Goal: Task Accomplishment & Management: Use online tool/utility

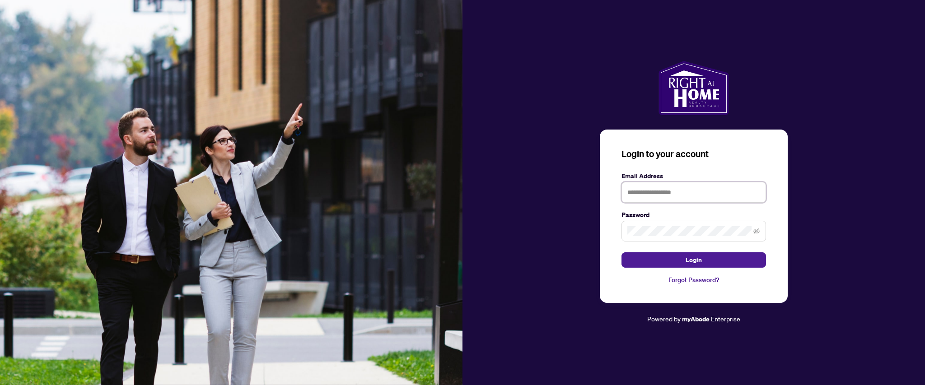
click at [672, 188] on input "text" at bounding box center [693, 192] width 144 height 21
type input "**********"
click at [621, 252] on button "Login" at bounding box center [693, 259] width 144 height 15
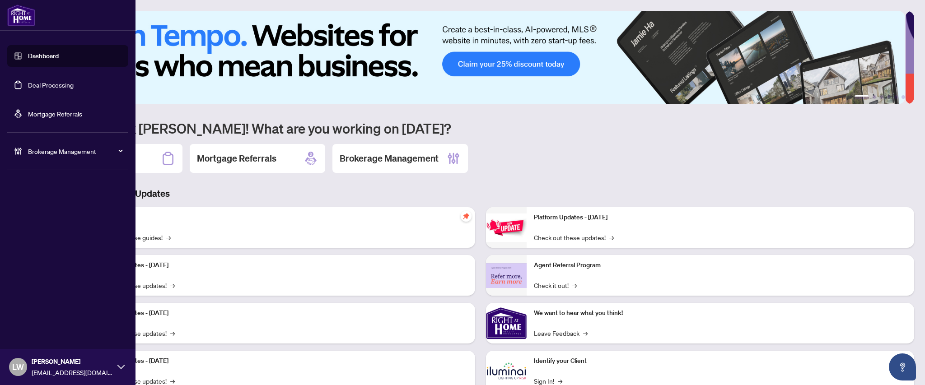
click at [59, 85] on link "Deal Processing" at bounding box center [51, 85] width 46 height 8
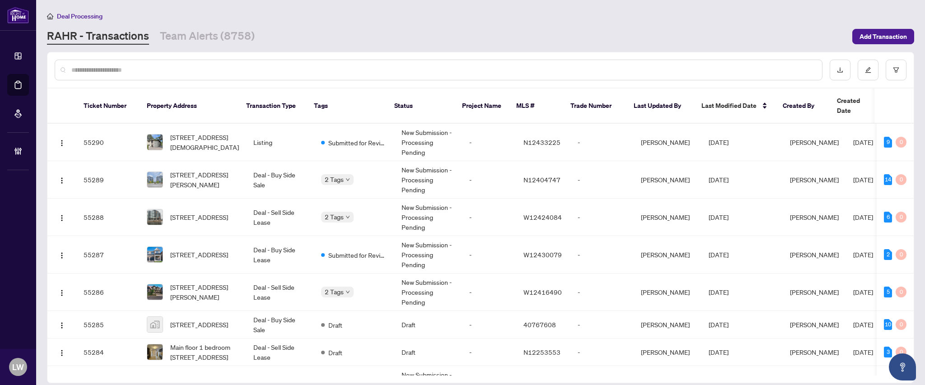
click at [329, 71] on input "text" at bounding box center [442, 70] width 743 height 10
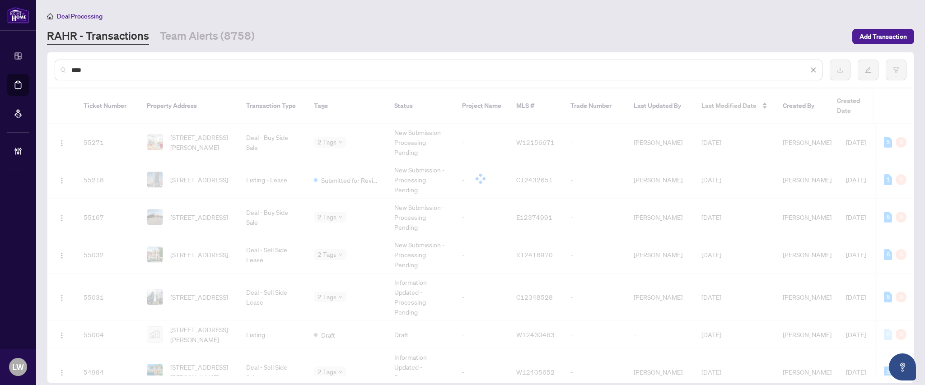
type input "*****"
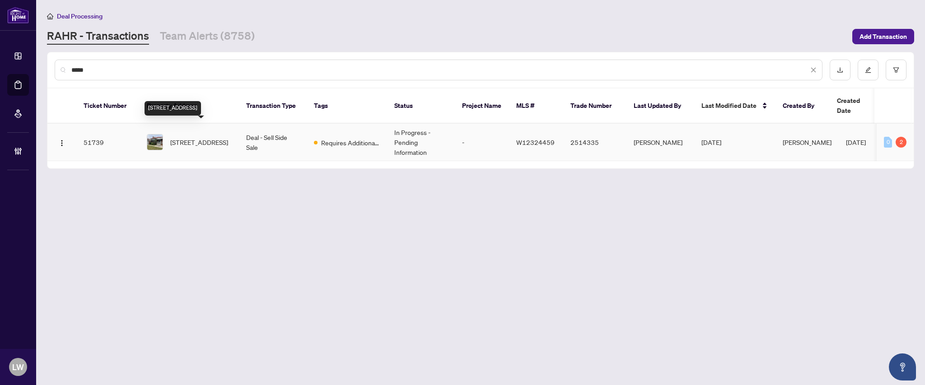
click at [200, 137] on span "[STREET_ADDRESS]" at bounding box center [199, 142] width 58 height 10
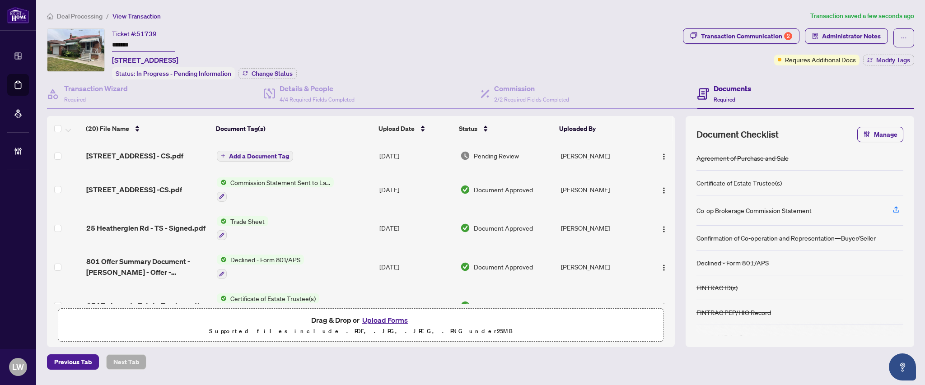
click at [237, 157] on button "Add a Document Tag" at bounding box center [255, 156] width 76 height 11
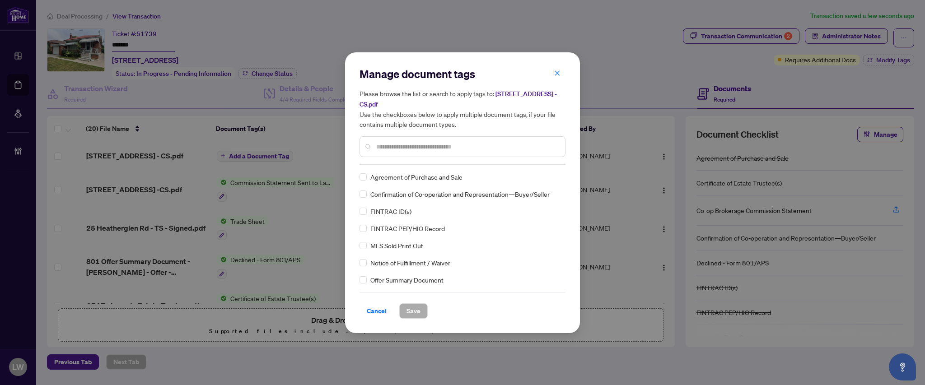
click at [522, 146] on input "text" at bounding box center [466, 147] width 181 height 10
type input "***"
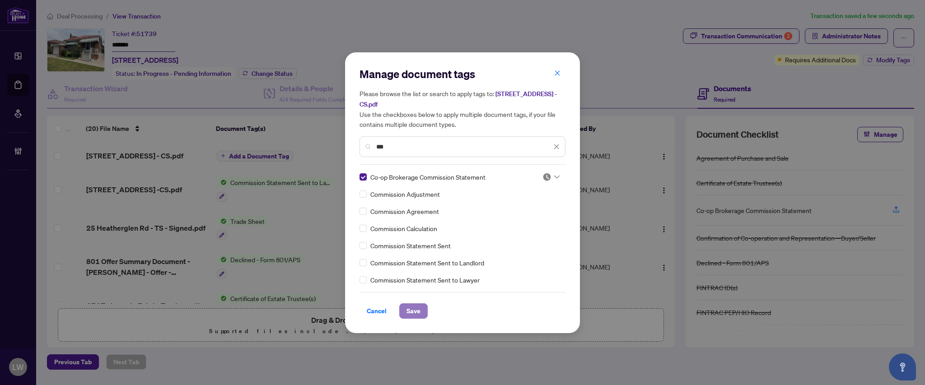
click at [414, 310] on span "Save" at bounding box center [413, 311] width 14 height 14
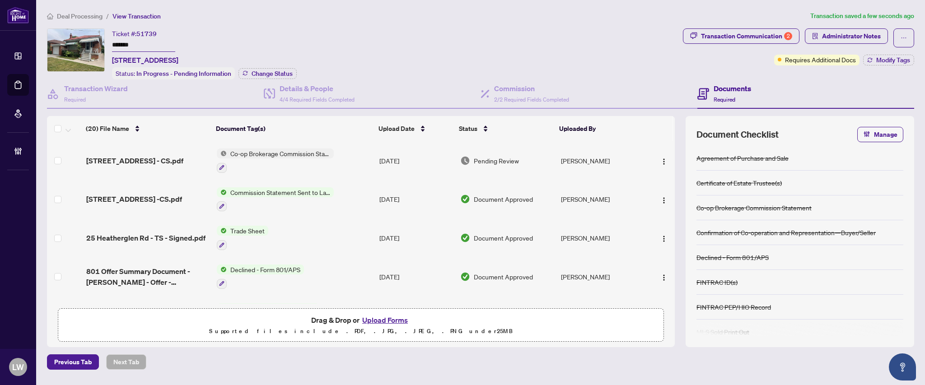
click at [486, 161] on span "Pending Review" at bounding box center [496, 161] width 45 height 10
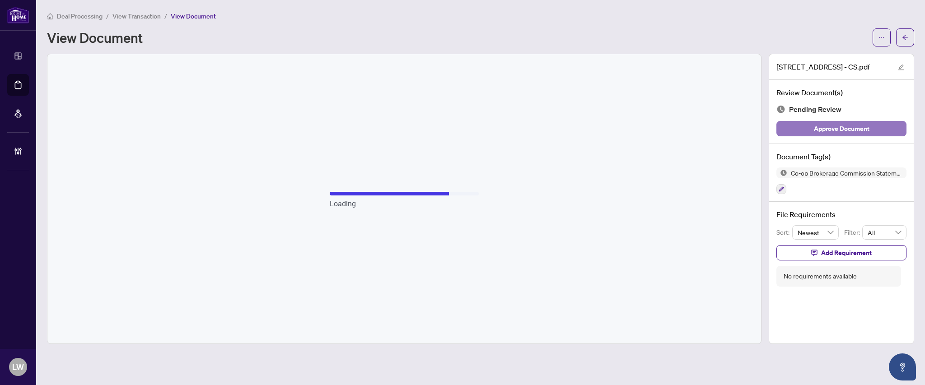
click at [830, 130] on span "Approve Document" at bounding box center [841, 128] width 56 height 14
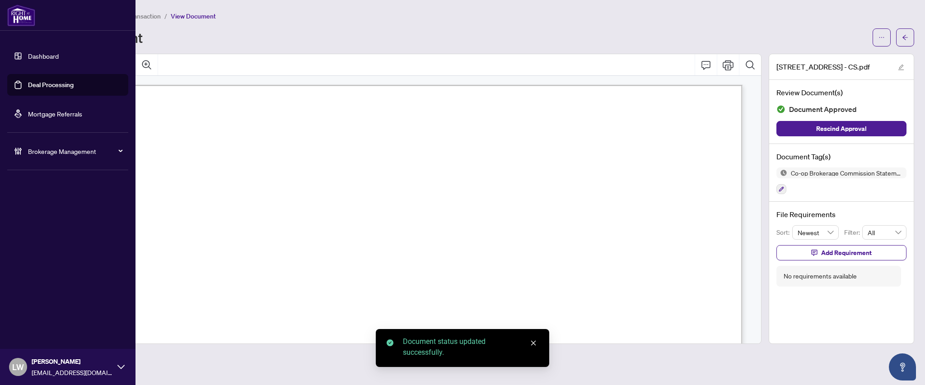
click at [44, 87] on link "Deal Processing" at bounding box center [51, 85] width 46 height 8
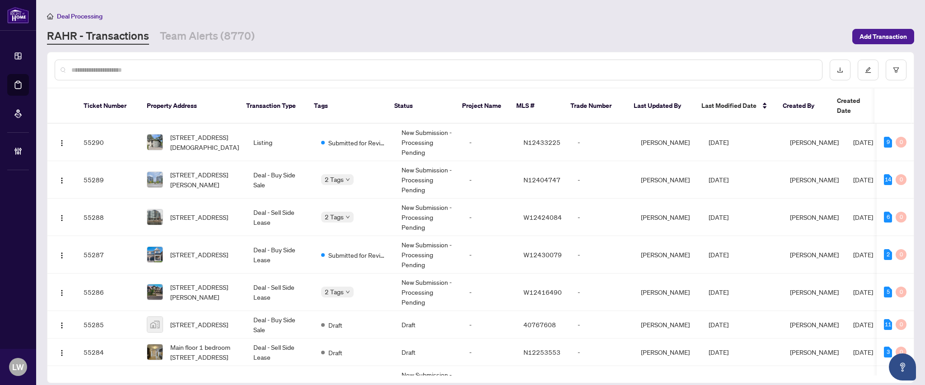
click at [188, 73] on input "text" at bounding box center [442, 70] width 743 height 10
type input "**********"
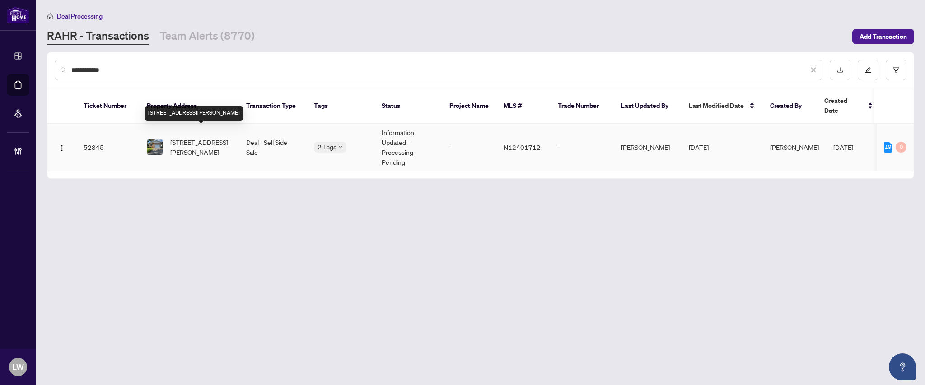
click at [199, 138] on span "[STREET_ADDRESS][PERSON_NAME]" at bounding box center [200, 147] width 61 height 20
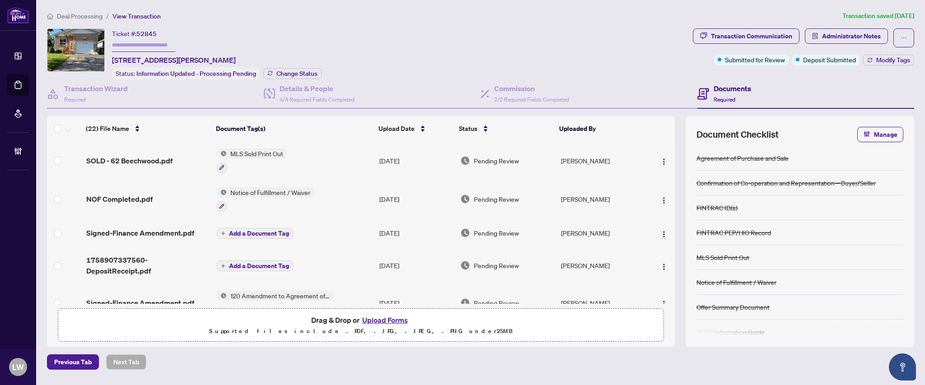
scroll to position [120, 0]
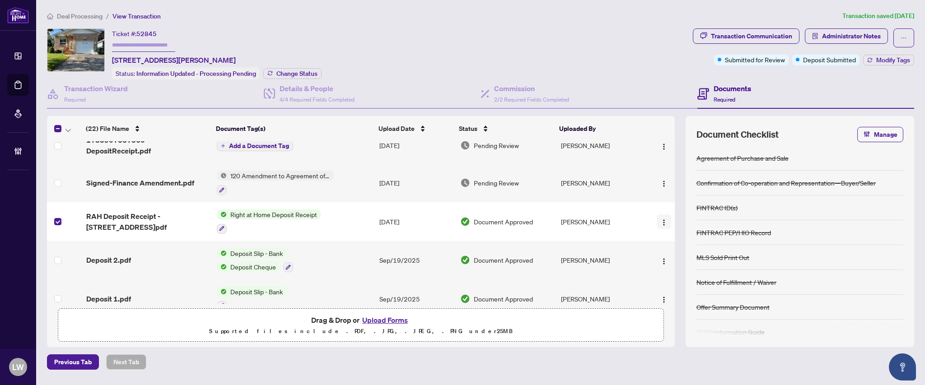
click at [660, 221] on img "button" at bounding box center [663, 222] width 7 height 7
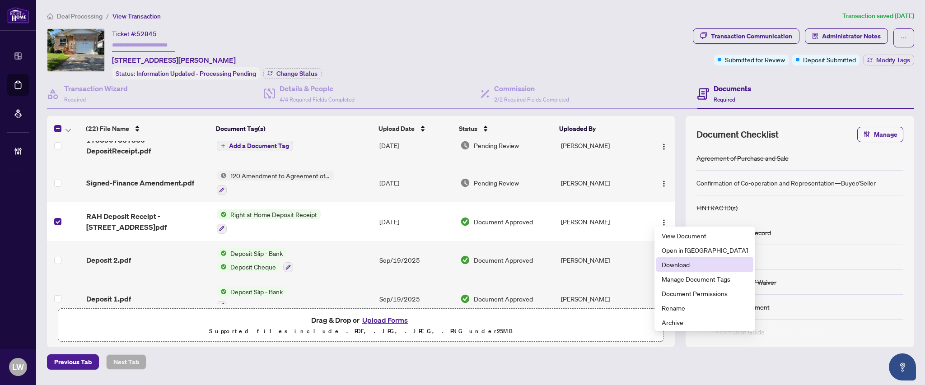
click at [666, 264] on span "Download" at bounding box center [704, 265] width 86 height 10
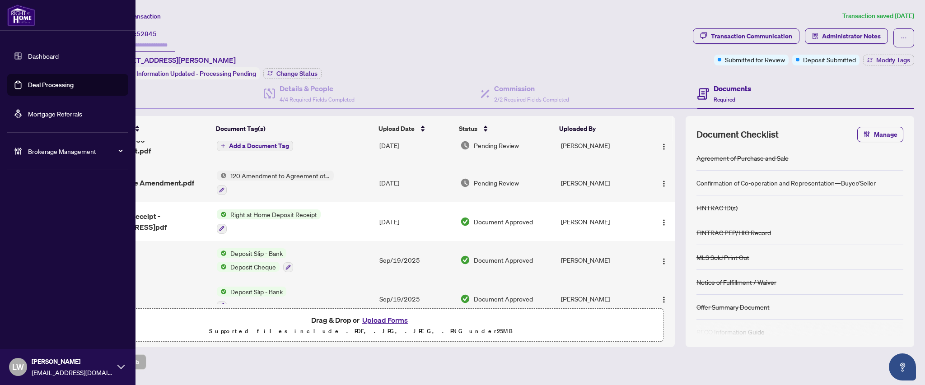
click at [46, 89] on link "Deal Processing" at bounding box center [51, 85] width 46 height 8
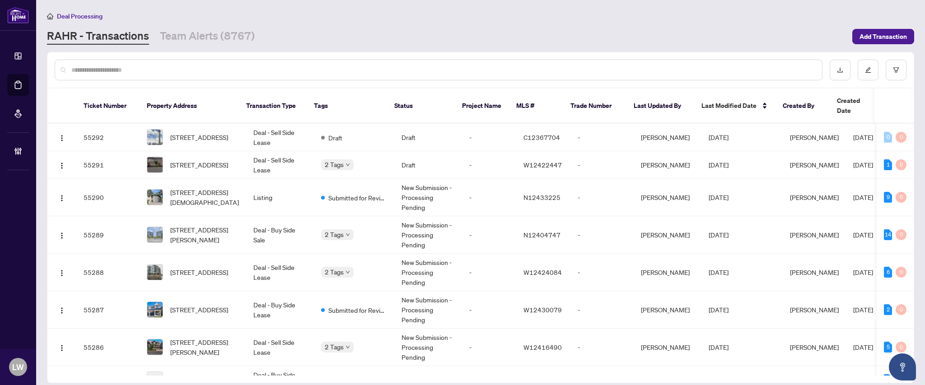
click at [188, 72] on input "text" at bounding box center [442, 70] width 743 height 10
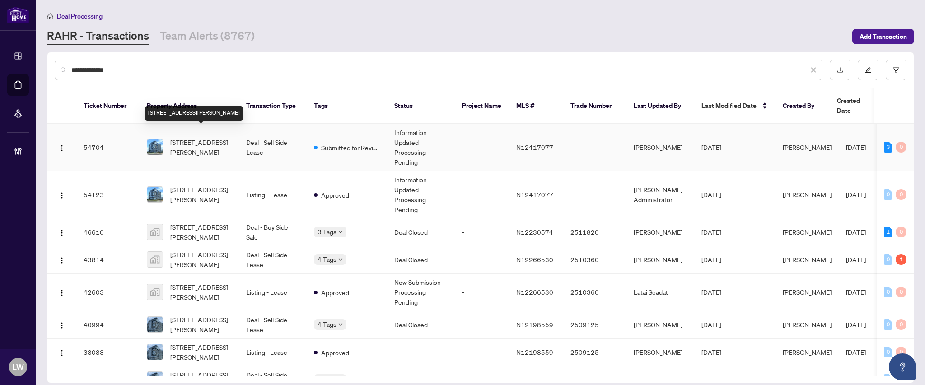
type input "**********"
click at [205, 141] on span "[STREET_ADDRESS][PERSON_NAME]" at bounding box center [200, 147] width 61 height 20
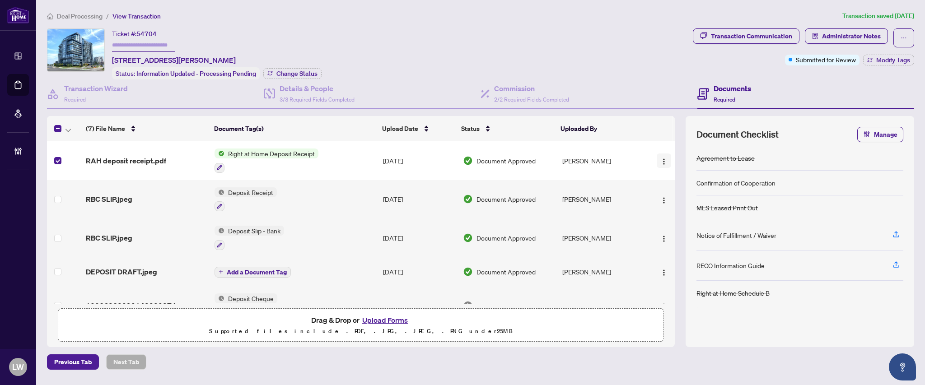
click at [664, 159] on img "button" at bounding box center [663, 161] width 7 height 7
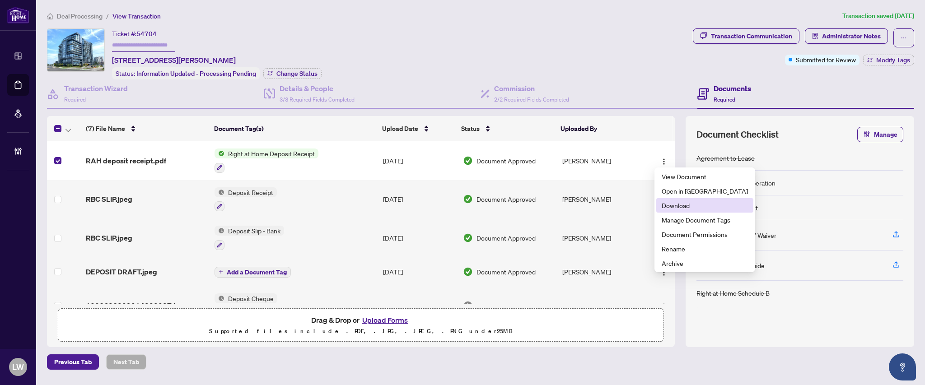
click at [670, 208] on span "Download" at bounding box center [704, 205] width 86 height 10
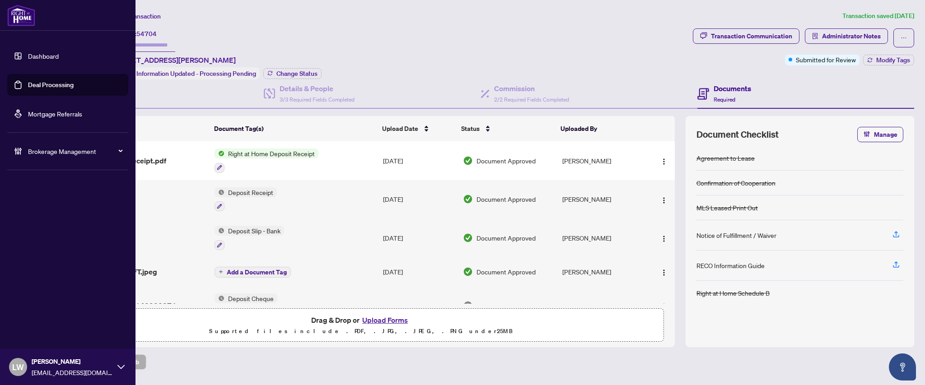
click at [51, 85] on link "Deal Processing" at bounding box center [51, 85] width 46 height 8
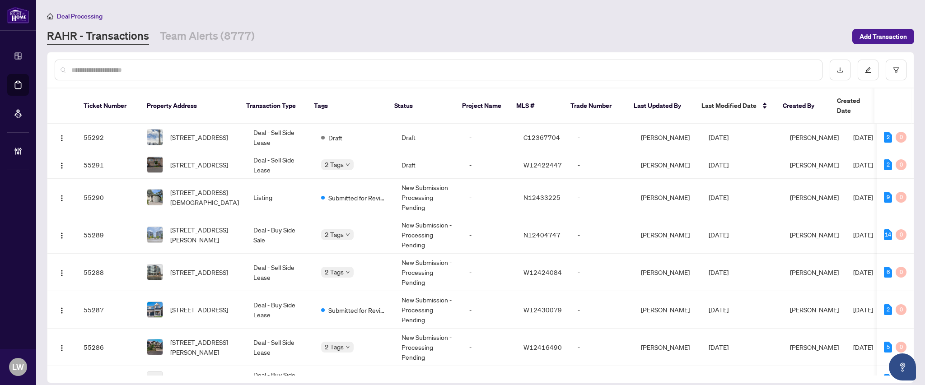
click at [269, 71] on input "text" at bounding box center [442, 70] width 743 height 10
type input "*****"
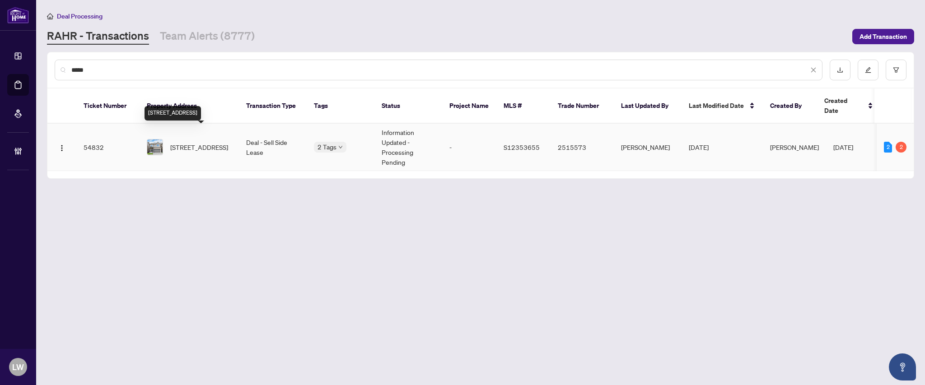
click at [191, 142] on span "[STREET_ADDRESS]" at bounding box center [199, 147] width 58 height 10
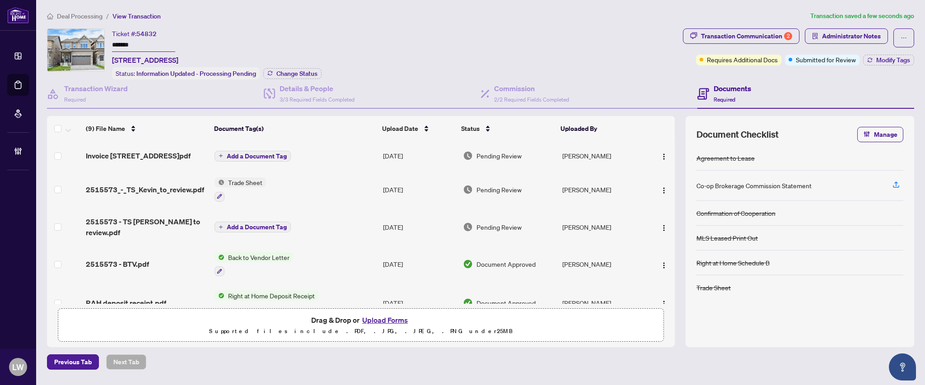
click at [236, 156] on span "Add a Document Tag" at bounding box center [257, 156] width 60 height 6
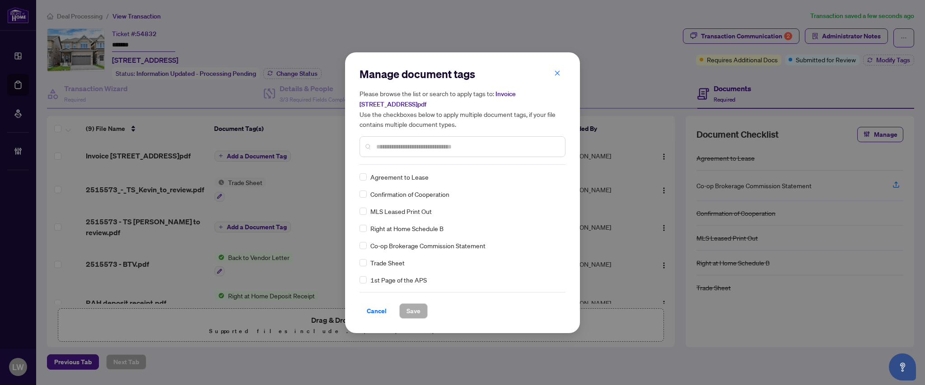
click at [402, 147] on input "text" at bounding box center [466, 147] width 181 height 10
type input "****"
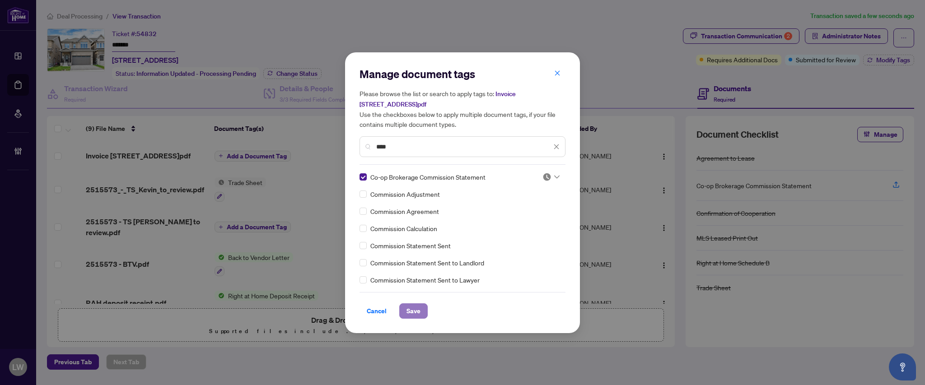
click at [413, 311] on span "Save" at bounding box center [413, 311] width 14 height 14
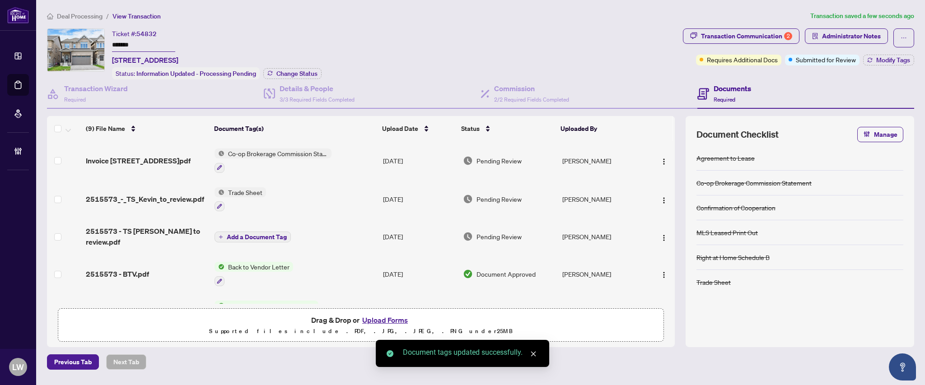
click at [499, 156] on span "Pending Review" at bounding box center [498, 161] width 45 height 10
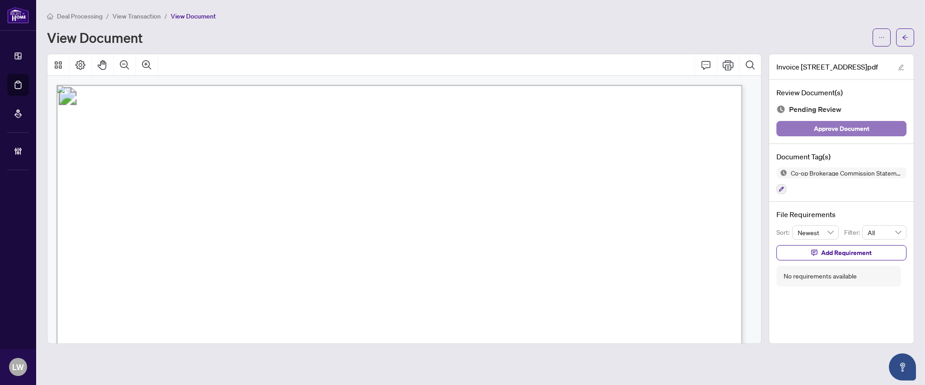
click at [854, 126] on span "Approve Document" at bounding box center [841, 128] width 56 height 14
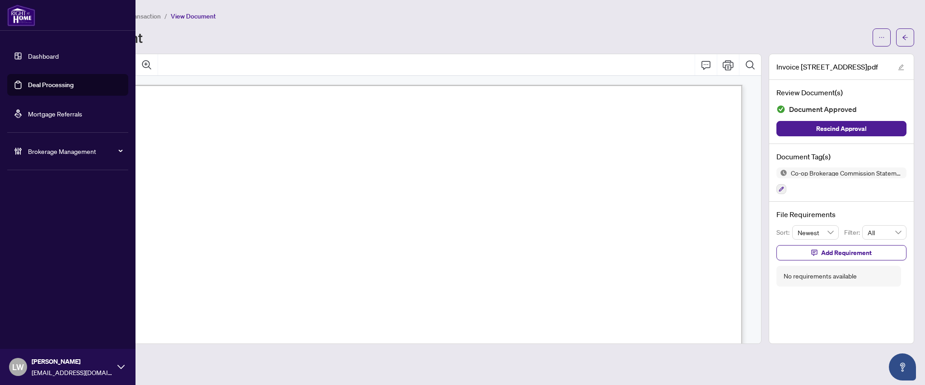
click at [58, 87] on link "Deal Processing" at bounding box center [51, 85] width 46 height 8
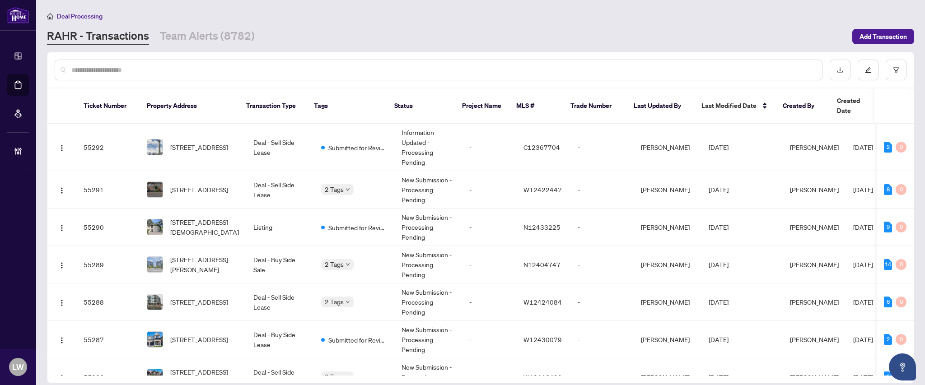
click at [297, 64] on div at bounding box center [438, 70] width 767 height 21
click at [297, 65] on input "text" at bounding box center [442, 70] width 743 height 10
type input "*****"
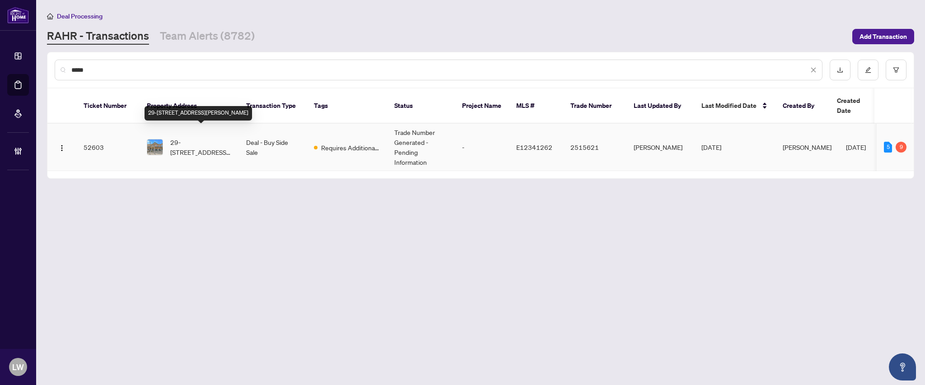
click at [201, 137] on span "29-[STREET_ADDRESS][PERSON_NAME]" at bounding box center [200, 147] width 61 height 20
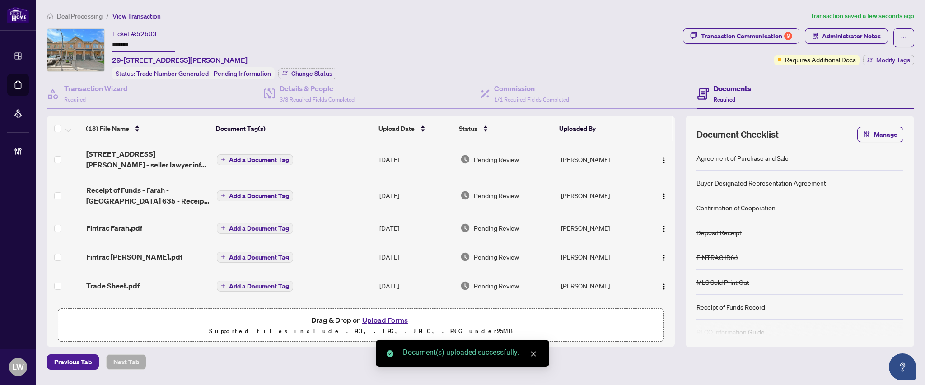
click at [241, 158] on span "Add a Document Tag" at bounding box center [259, 160] width 60 height 6
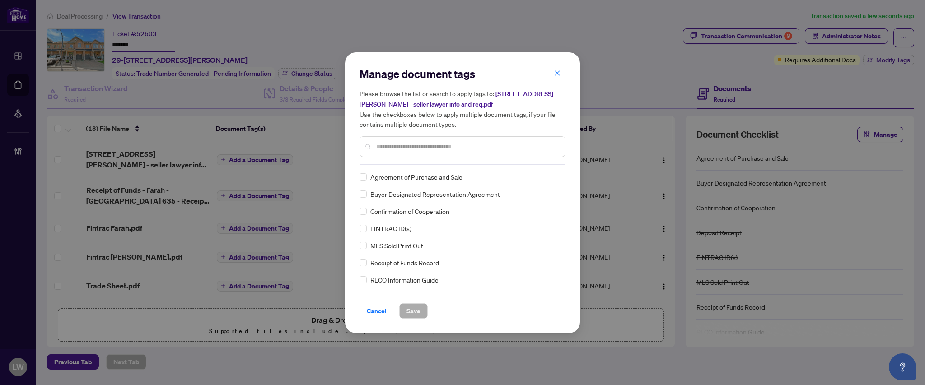
click at [525, 146] on input "text" at bounding box center [466, 147] width 181 height 10
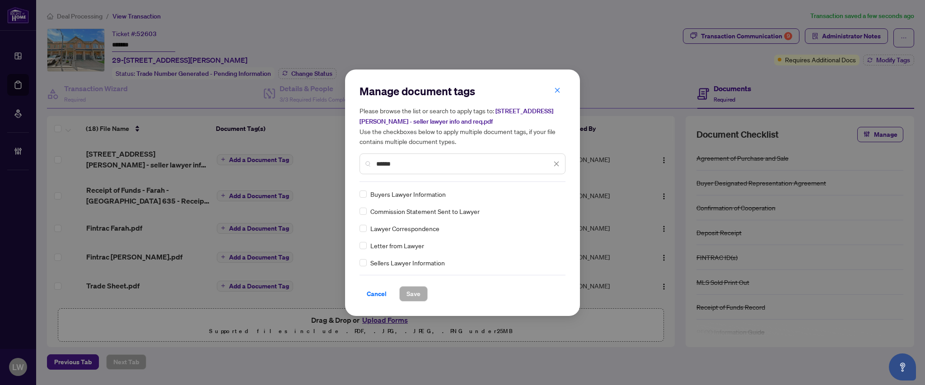
type input "******"
click at [417, 293] on span "Save" at bounding box center [413, 294] width 14 height 14
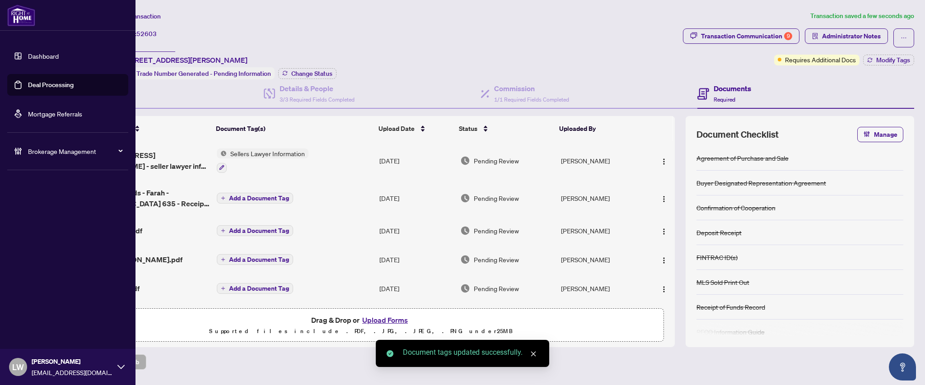
click at [48, 88] on link "Deal Processing" at bounding box center [51, 85] width 46 height 8
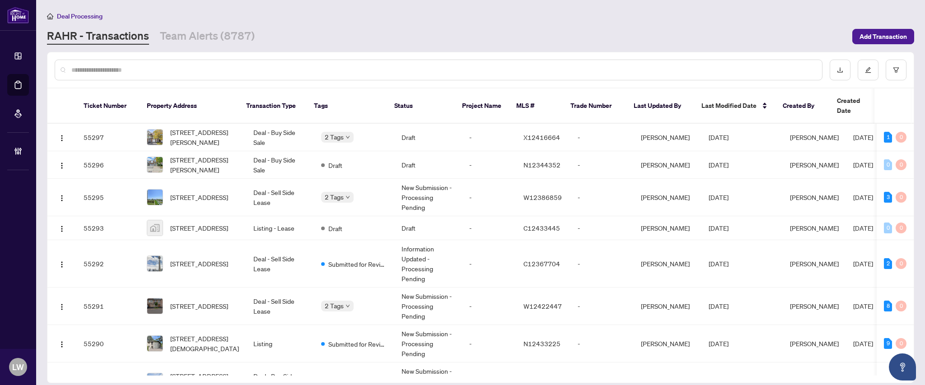
click at [270, 70] on input "text" at bounding box center [442, 70] width 743 height 10
type input "*****"
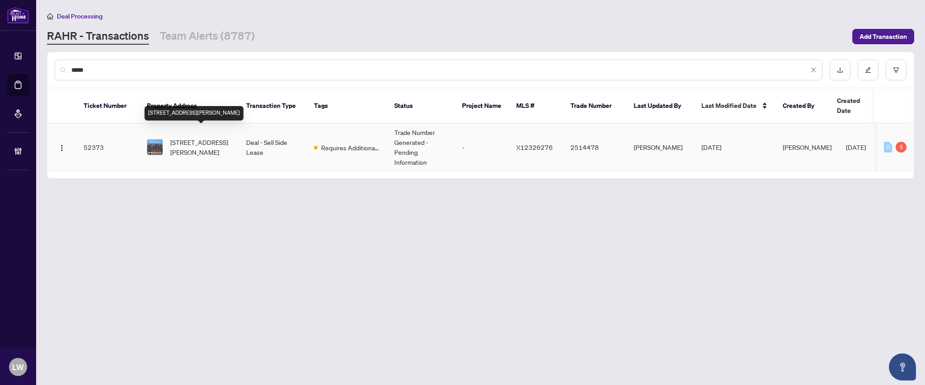
click at [194, 137] on span "[STREET_ADDRESS][PERSON_NAME]" at bounding box center [200, 147] width 61 height 20
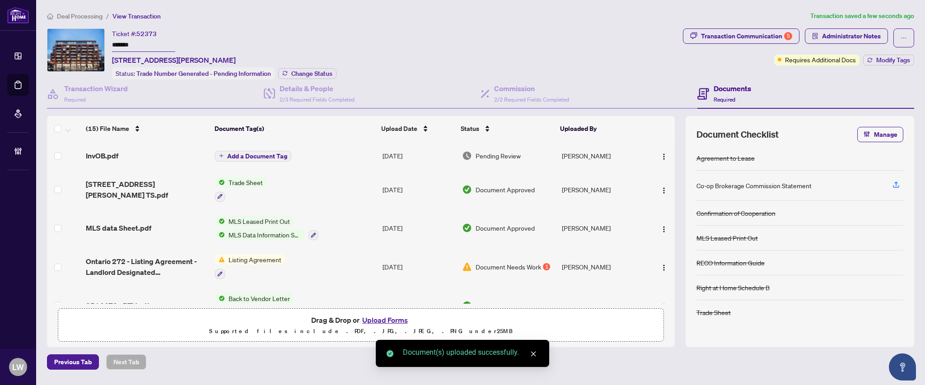
click at [230, 154] on span "Add a Document Tag" at bounding box center [257, 156] width 60 height 6
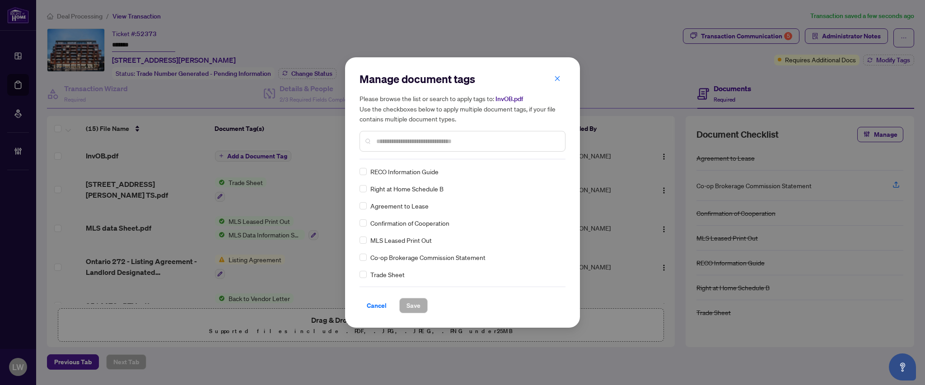
click at [479, 138] on input "text" at bounding box center [466, 141] width 181 height 10
type input "****"
click at [412, 305] on span "Save" at bounding box center [413, 305] width 14 height 14
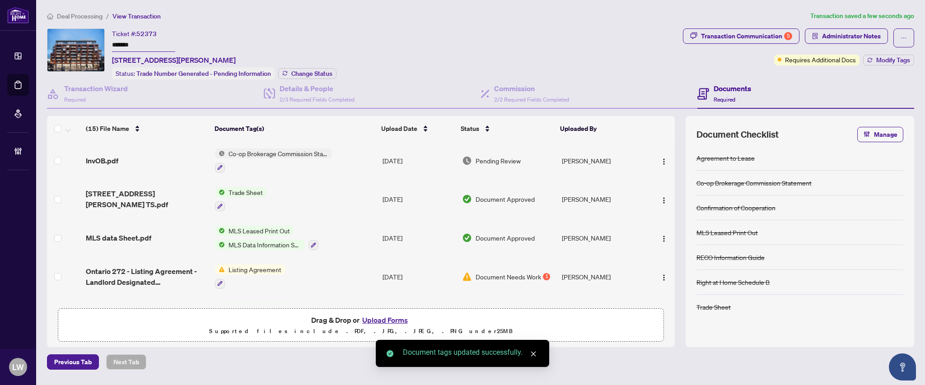
click at [501, 158] on span "Pending Review" at bounding box center [497, 161] width 45 height 10
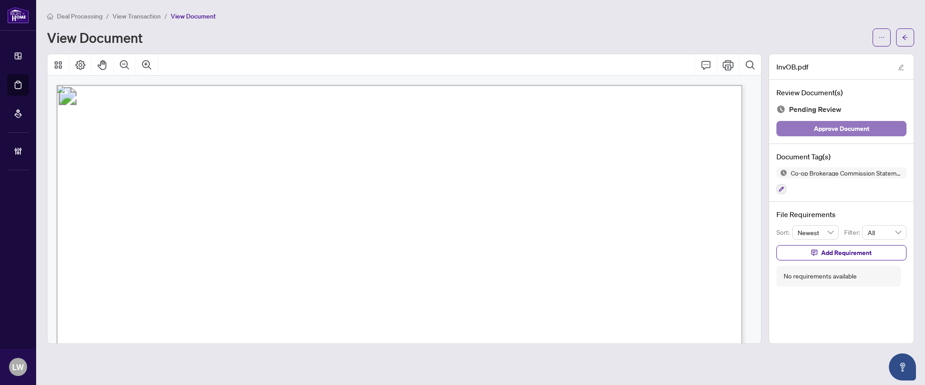
click at [841, 125] on span "Approve Document" at bounding box center [841, 128] width 56 height 14
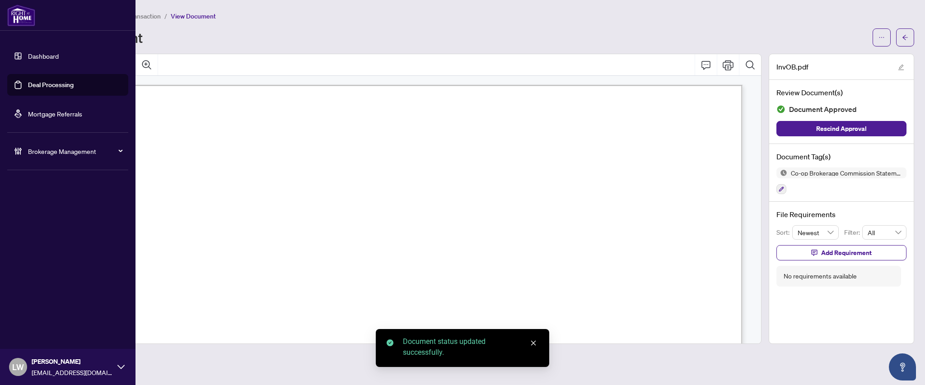
click at [49, 85] on link "Deal Processing" at bounding box center [51, 85] width 46 height 8
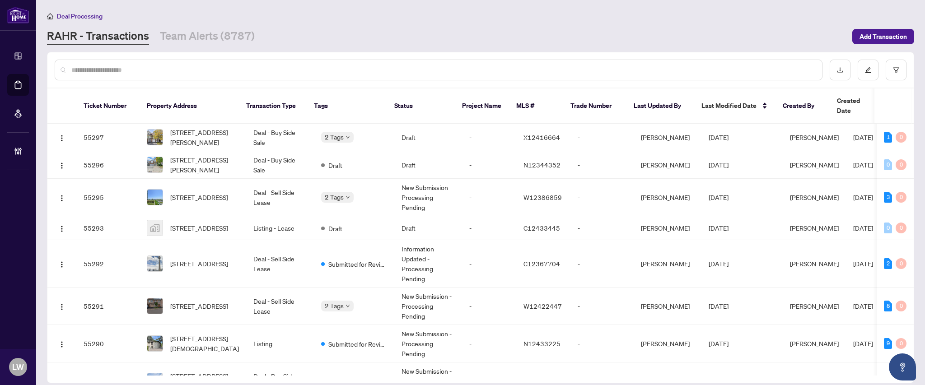
click at [293, 70] on input "text" at bounding box center [442, 70] width 743 height 10
type input "*****"
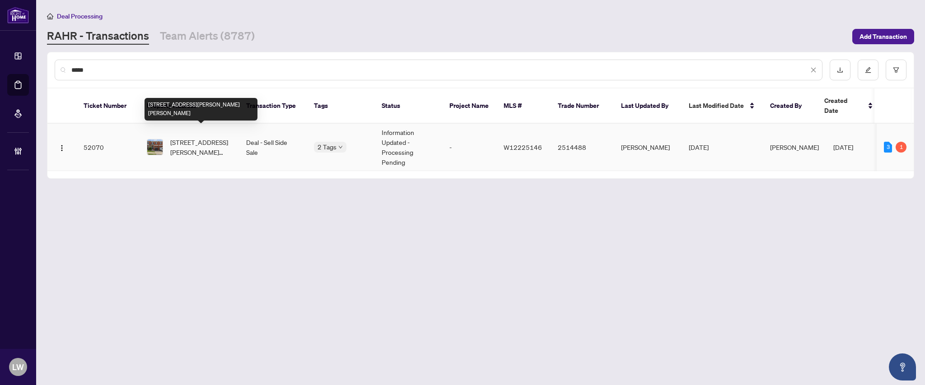
click at [206, 137] on span "[STREET_ADDRESS][PERSON_NAME][PERSON_NAME]" at bounding box center [200, 147] width 61 height 20
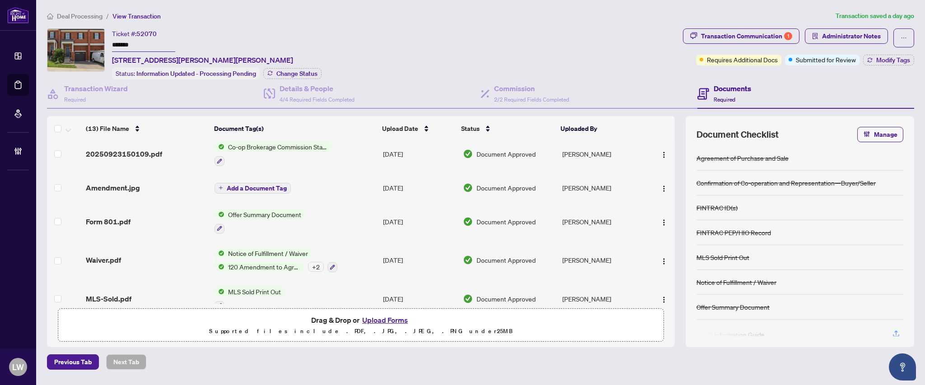
scroll to position [181, 0]
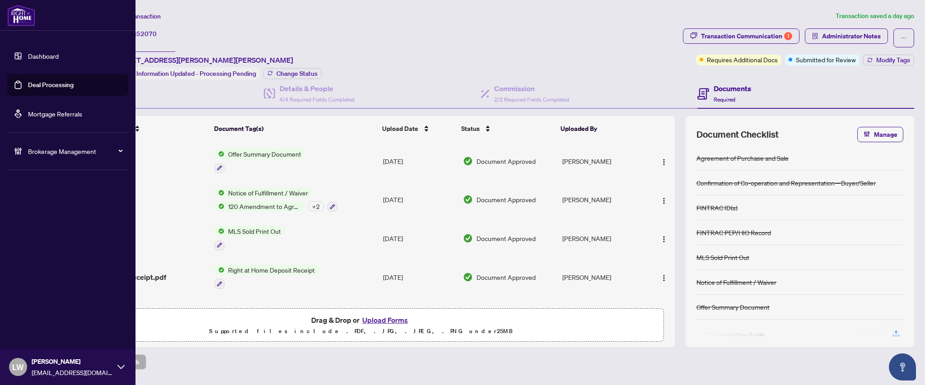
click at [52, 86] on link "Deal Processing" at bounding box center [51, 85] width 46 height 8
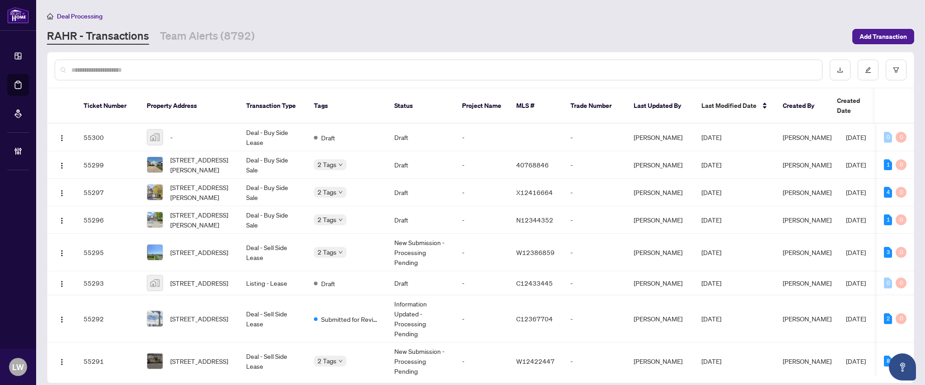
click at [282, 67] on input "text" at bounding box center [442, 70] width 743 height 10
type input "*****"
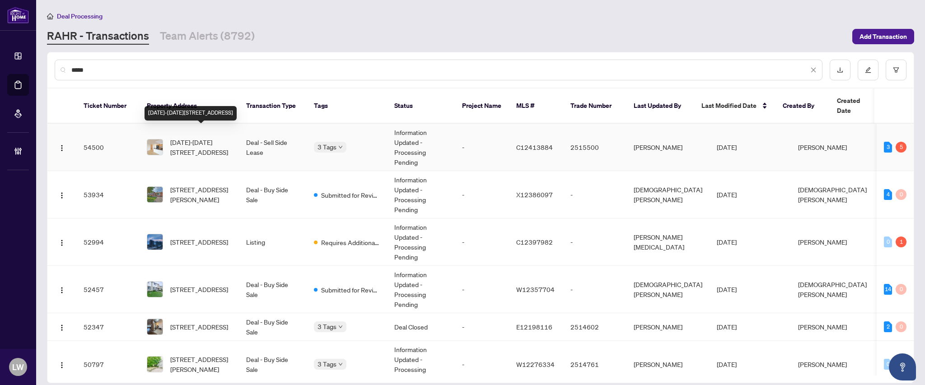
click at [203, 137] on span "[DATE]-[DATE][STREET_ADDRESS]" at bounding box center [200, 147] width 61 height 20
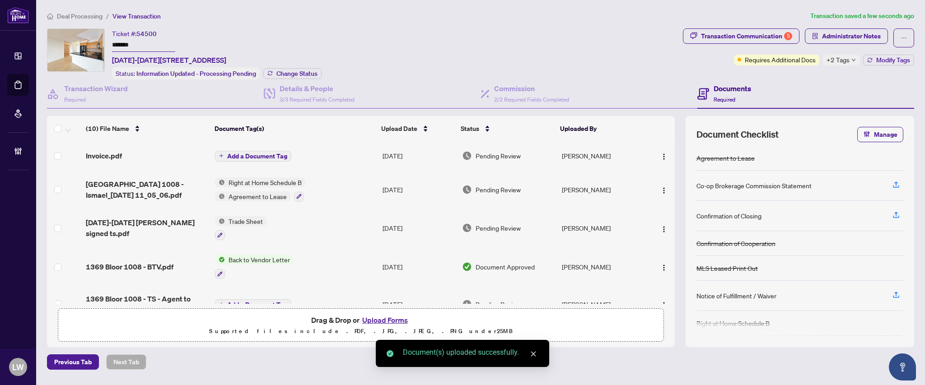
click at [251, 154] on span "Add a Document Tag" at bounding box center [257, 156] width 60 height 6
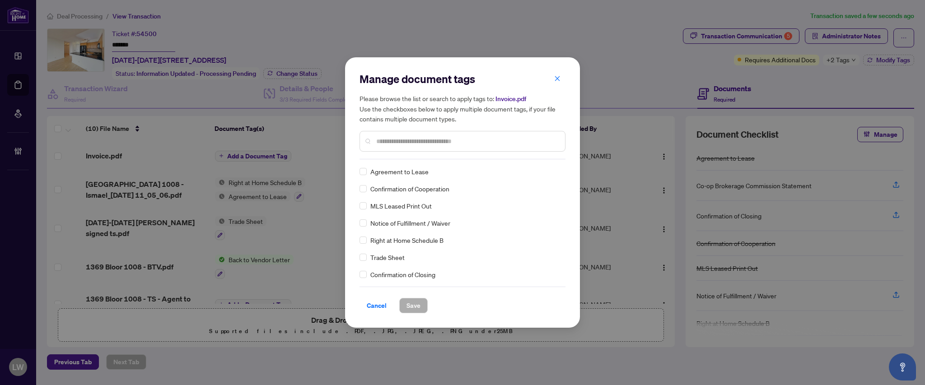
click at [452, 141] on input "text" at bounding box center [466, 141] width 181 height 10
type input "***"
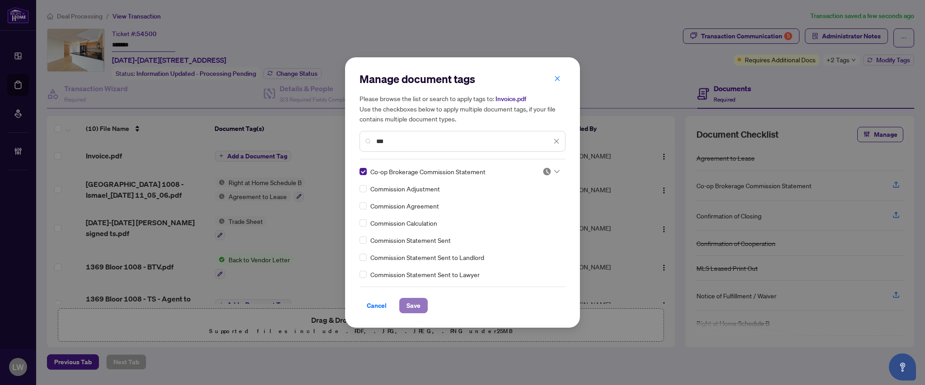
click at [414, 312] on span "Save" at bounding box center [413, 305] width 14 height 14
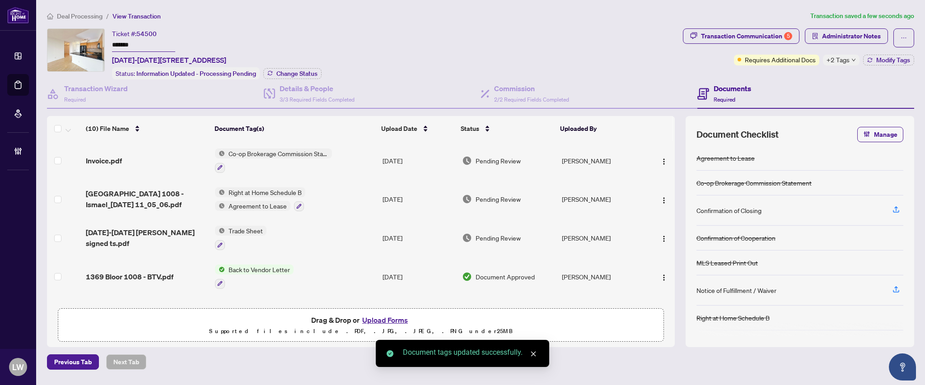
click at [488, 157] on span "Pending Review" at bounding box center [497, 161] width 45 height 10
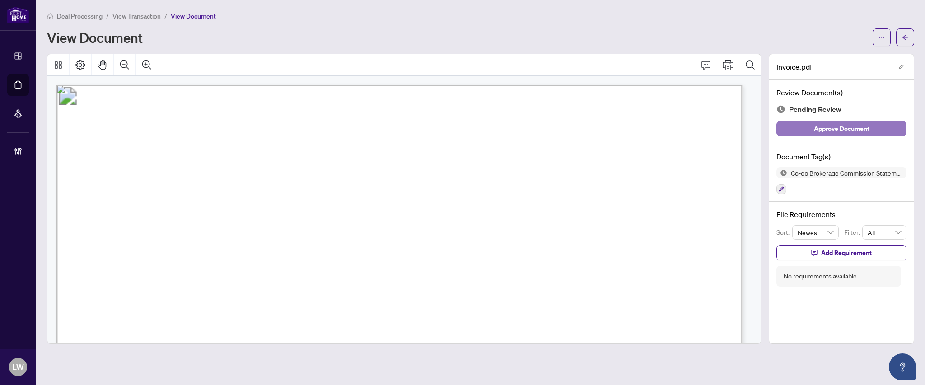
click at [832, 126] on span "Approve Document" at bounding box center [841, 128] width 56 height 14
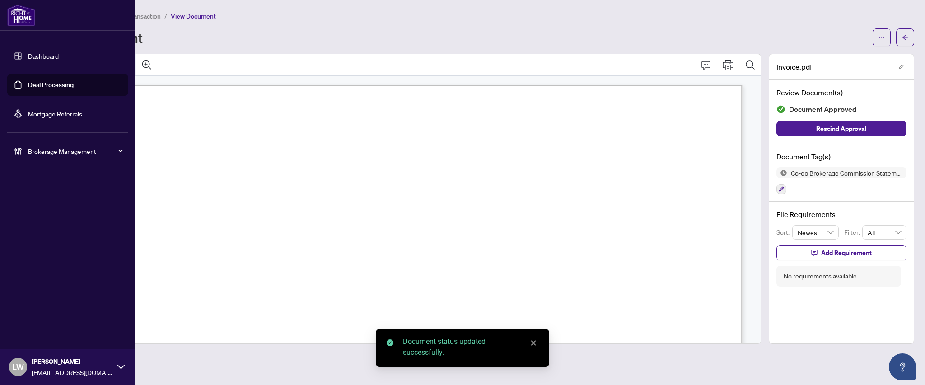
click at [58, 85] on link "Deal Processing" at bounding box center [51, 85] width 46 height 8
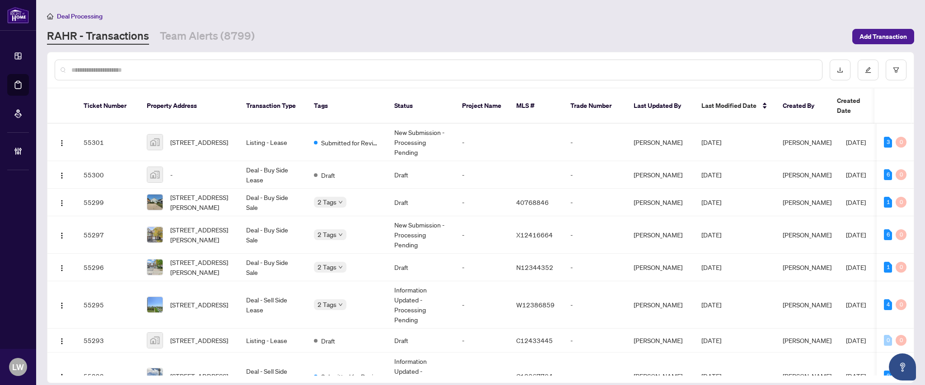
click at [365, 70] on input "text" at bounding box center [442, 70] width 743 height 10
type input "*****"
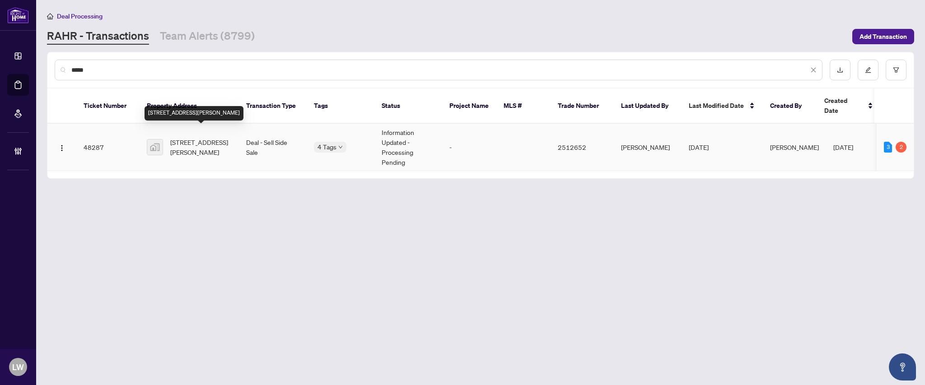
click at [186, 139] on span "[STREET_ADDRESS][PERSON_NAME]" at bounding box center [200, 147] width 61 height 20
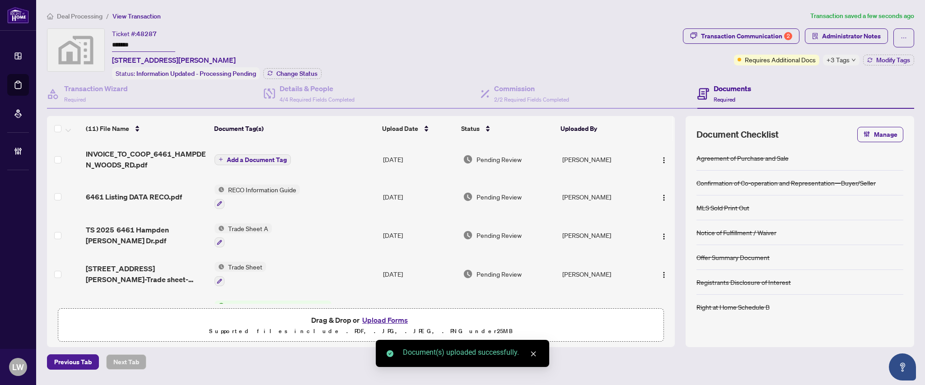
click at [248, 157] on span "Add a Document Tag" at bounding box center [257, 160] width 60 height 6
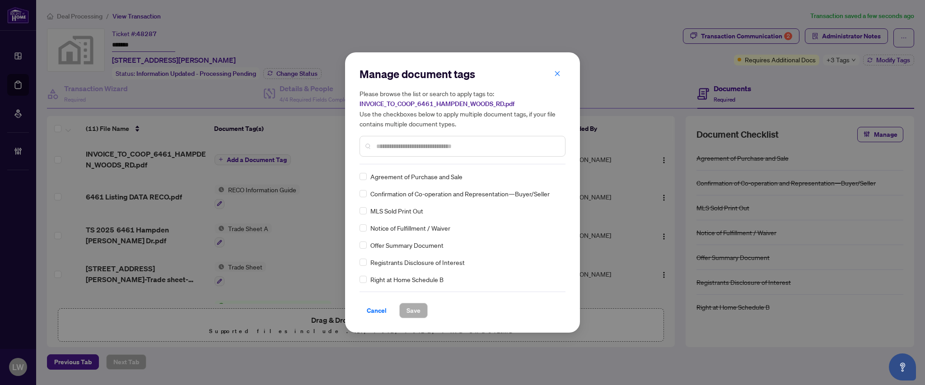
click at [414, 143] on input "text" at bounding box center [466, 146] width 181 height 10
type input "****"
click at [414, 314] on span "Save" at bounding box center [413, 310] width 14 height 14
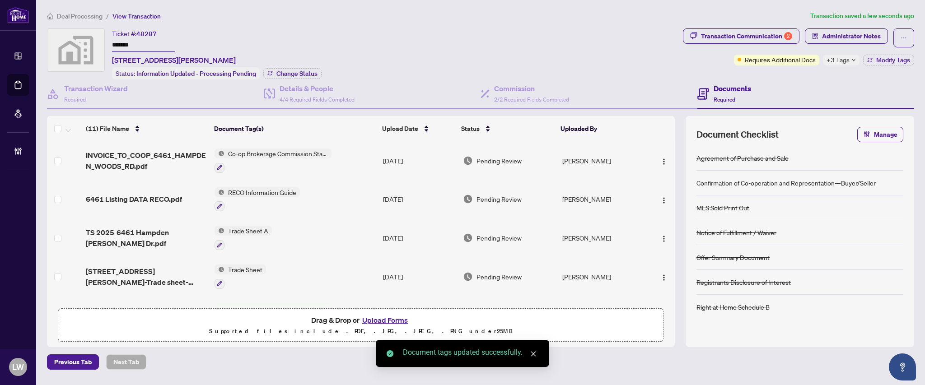
click at [498, 157] on span "Pending Review" at bounding box center [498, 161] width 45 height 10
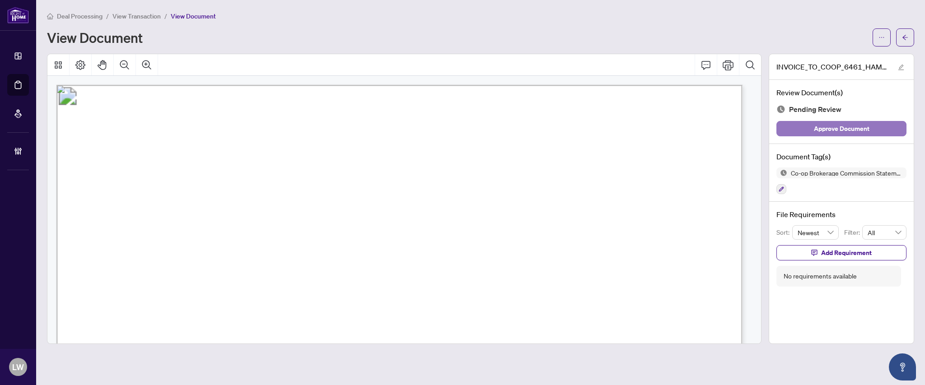
click at [835, 132] on span "Approve Document" at bounding box center [841, 128] width 56 height 14
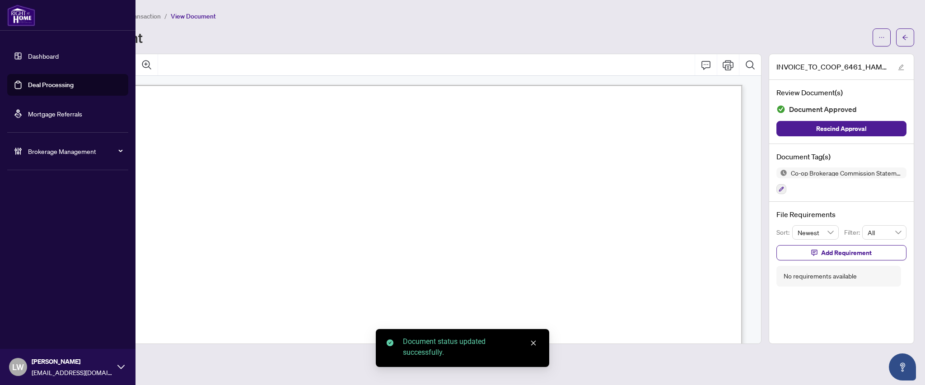
click at [60, 85] on link "Deal Processing" at bounding box center [51, 85] width 46 height 8
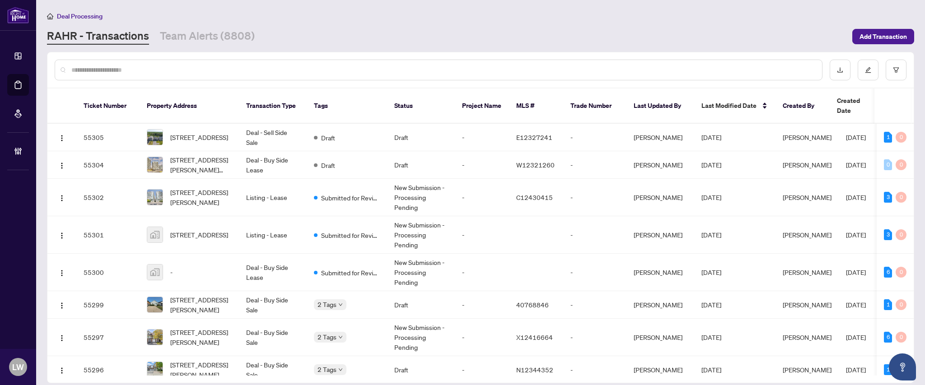
click at [317, 74] on div at bounding box center [438, 70] width 767 height 21
click at [312, 68] on input "text" at bounding box center [442, 70] width 743 height 10
type input "*****"
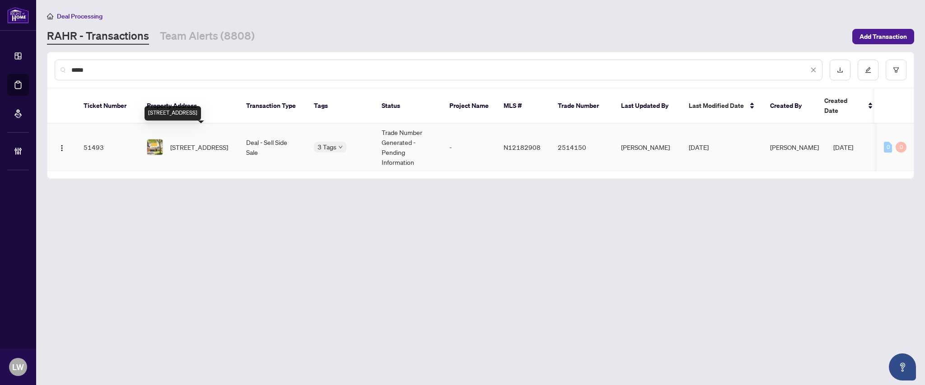
click at [215, 142] on span "[STREET_ADDRESS]" at bounding box center [199, 147] width 58 height 10
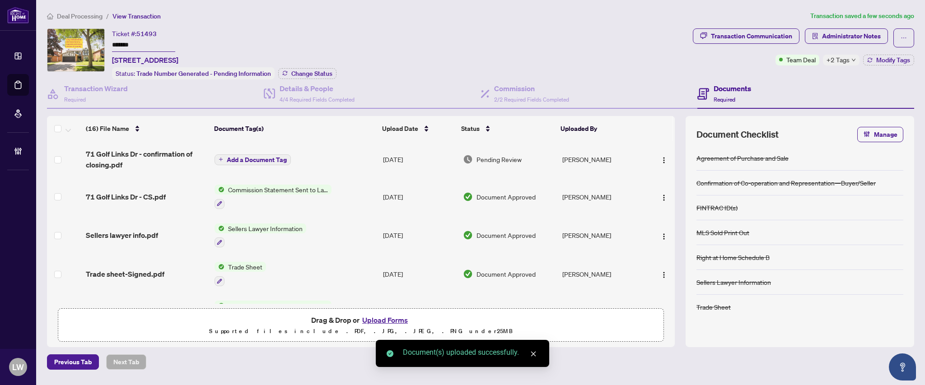
click at [253, 157] on span "Add a Document Tag" at bounding box center [257, 160] width 60 height 6
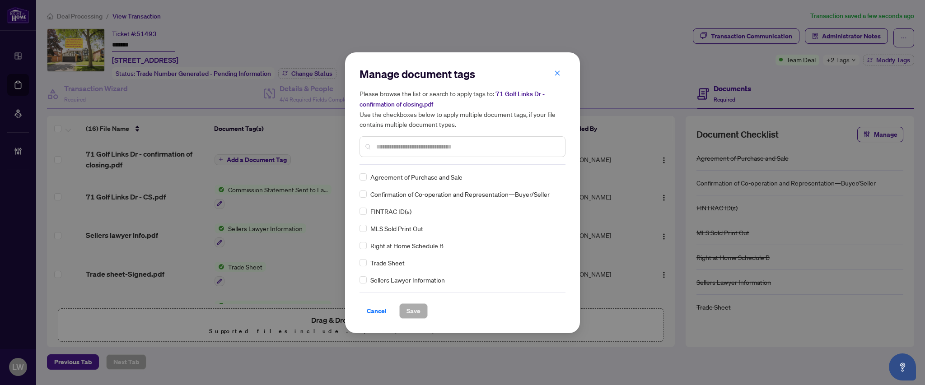
click at [426, 144] on input "text" at bounding box center [466, 147] width 181 height 10
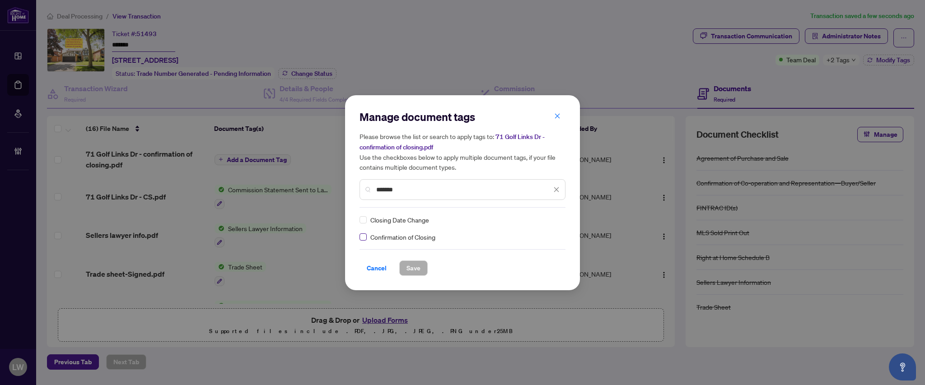
type input "*******"
click at [408, 262] on span "Save" at bounding box center [413, 268] width 14 height 14
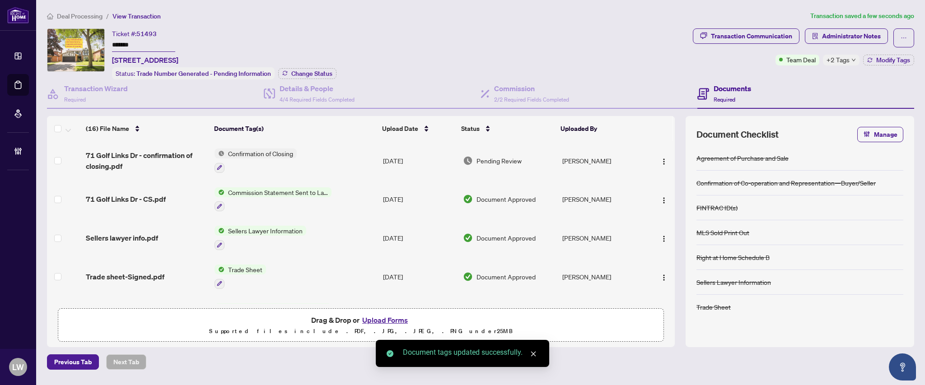
click at [497, 158] on span "Pending Review" at bounding box center [498, 161] width 45 height 10
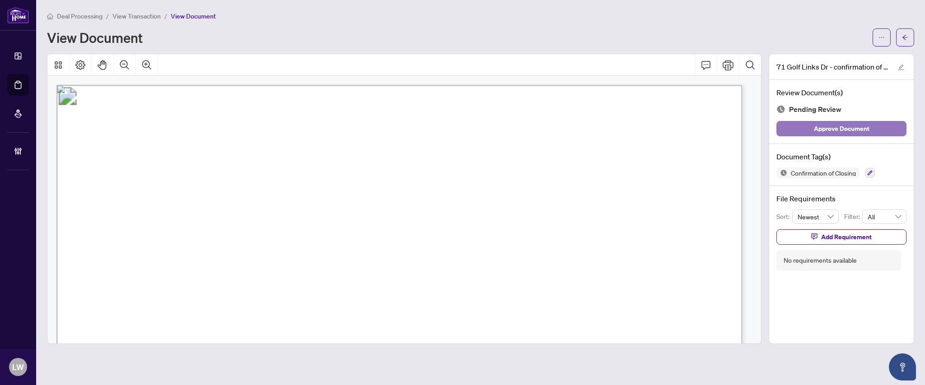
click at [842, 125] on span "Approve Document" at bounding box center [841, 128] width 56 height 14
click at [127, 13] on span "View Transaction" at bounding box center [136, 16] width 48 height 8
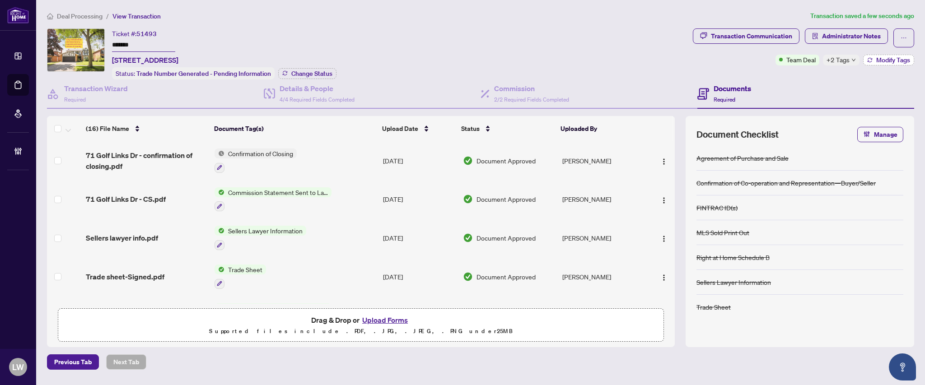
click at [886, 60] on span "Modify Tags" at bounding box center [893, 60] width 34 height 6
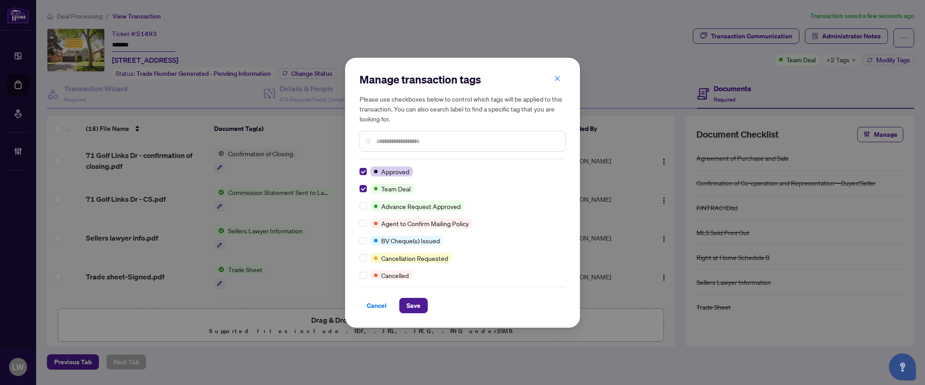
click at [401, 141] on input "text" at bounding box center [466, 141] width 181 height 10
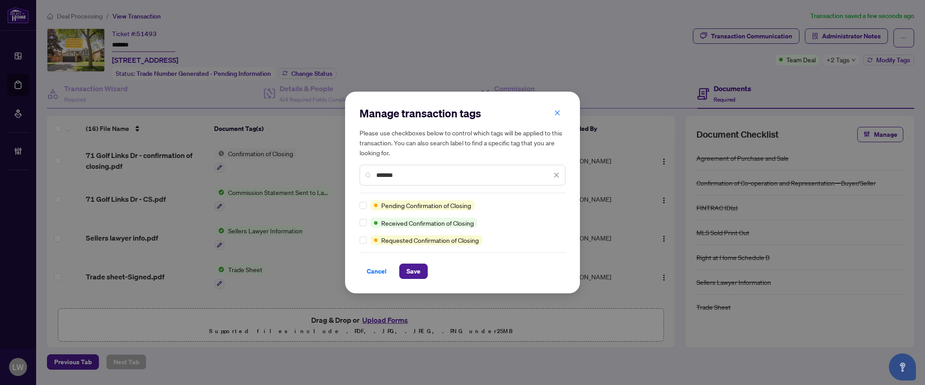
type input "*******"
click at [419, 268] on span "Save" at bounding box center [413, 271] width 14 height 14
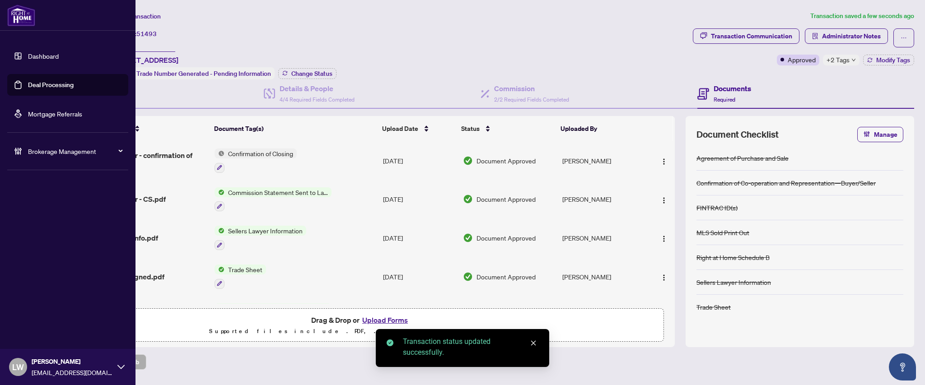
click at [47, 87] on link "Deal Processing" at bounding box center [51, 85] width 46 height 8
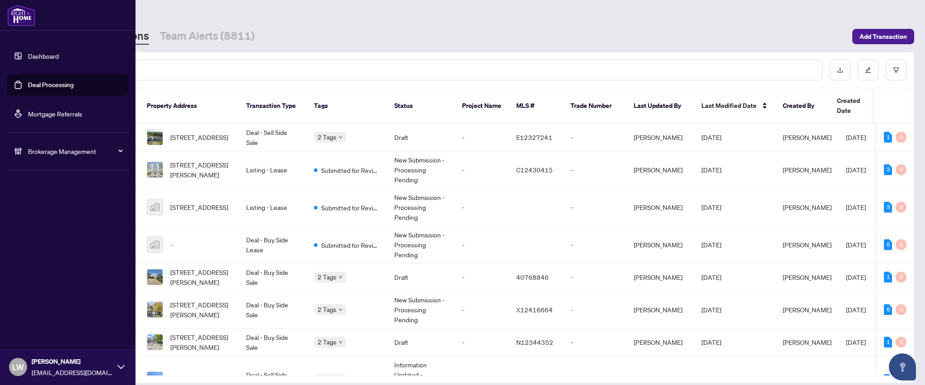
click at [14, 362] on span "LW" at bounding box center [18, 367] width 12 height 13
click at [46, 332] on span "Logout" at bounding box center [36, 332] width 20 height 14
